Goal: Navigation & Orientation: Find specific page/section

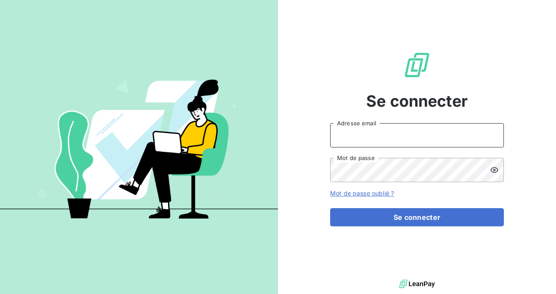
click at [396, 134] on input "Adresse email" at bounding box center [417, 135] width 174 height 24
type input "[PERSON_NAME][EMAIL_ADDRESS][PERSON_NAME][DOMAIN_NAME]"
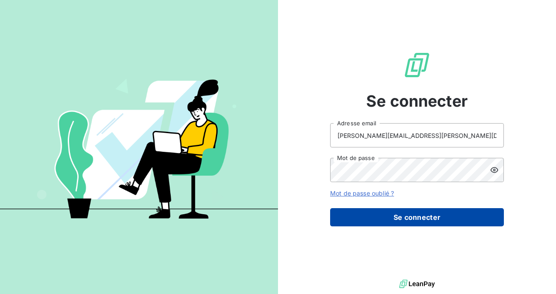
click at [404, 214] on button "Se connecter" at bounding box center [417, 217] width 174 height 18
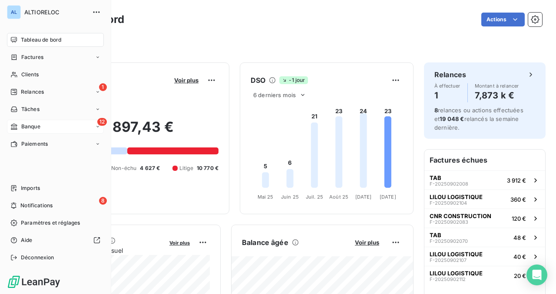
click at [47, 129] on div "12 Banque" at bounding box center [55, 127] width 97 height 14
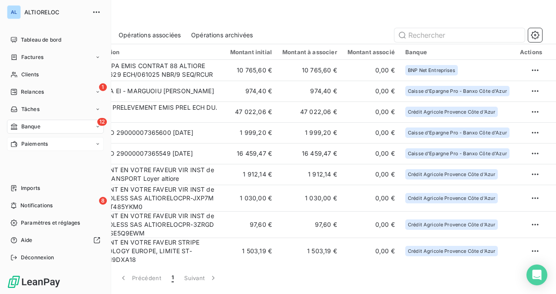
click at [22, 145] on span "Paiements" at bounding box center [34, 144] width 26 height 8
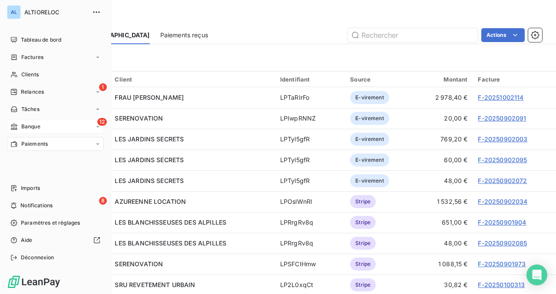
click at [28, 126] on span "Banque" at bounding box center [30, 127] width 19 height 8
